Goal: Transaction & Acquisition: Purchase product/service

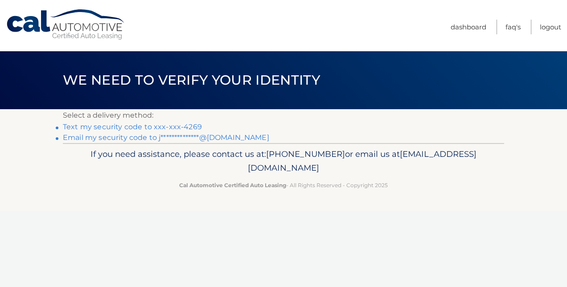
drag, startPoint x: 162, startPoint y: 130, endPoint x: 162, endPoint y: 120, distance: 9.4
click at [162, 129] on link "Text my security code to xxx-xxx-4269" at bounding box center [132, 127] width 139 height 8
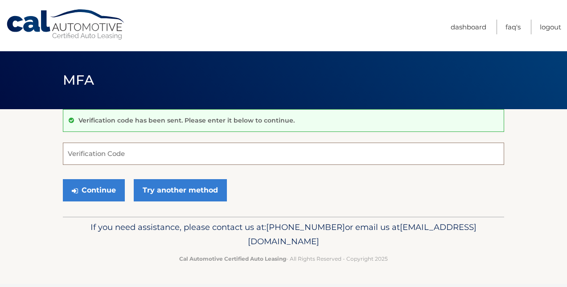
click at [96, 156] on input "Verification Code" at bounding box center [283, 154] width 441 height 22
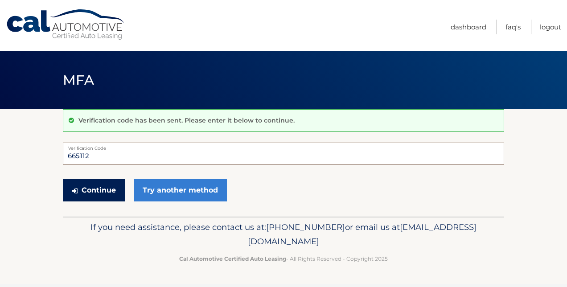
type input "665112"
click at [81, 191] on button "Continue" at bounding box center [94, 190] width 62 height 22
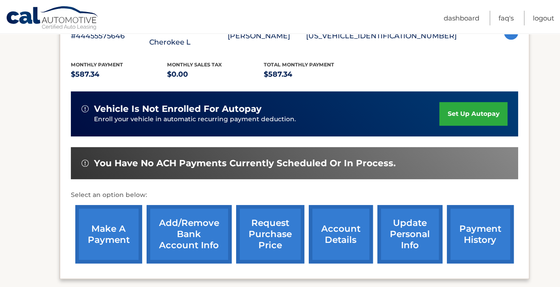
scroll to position [223, 0]
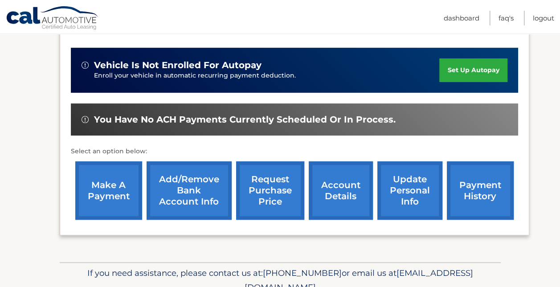
click at [115, 186] on link "make a payment" at bounding box center [108, 190] width 67 height 58
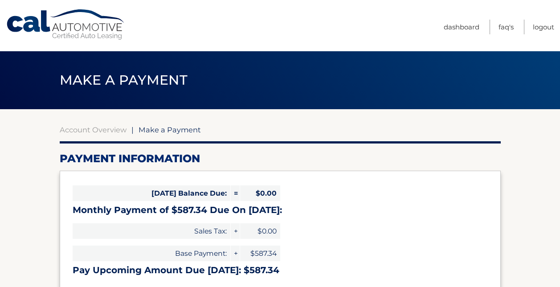
select select "ZDRhMWRjOGQtN2QyZi00MzE4LTgzYWEtOTllMDEwNWVlODFh"
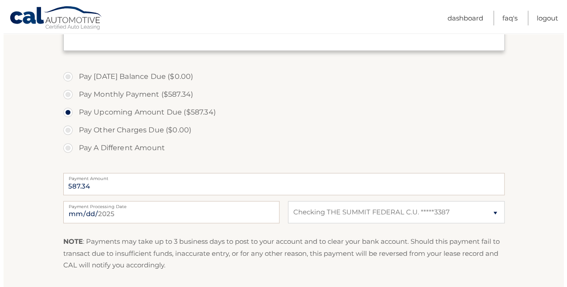
scroll to position [268, 0]
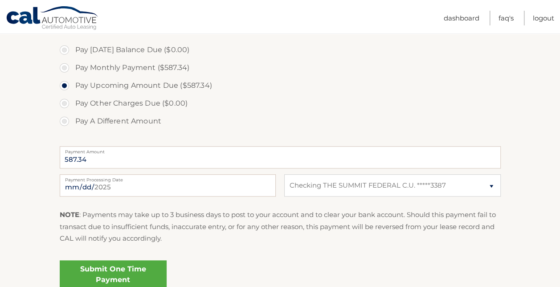
click at [126, 271] on link "Submit One Time Payment" at bounding box center [113, 274] width 107 height 29
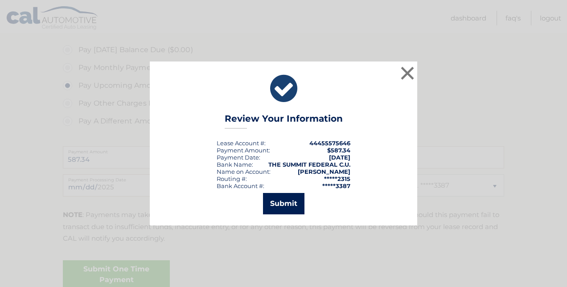
click at [282, 202] on button "Submit" at bounding box center [283, 203] width 41 height 21
